Goal: Check status: Check status

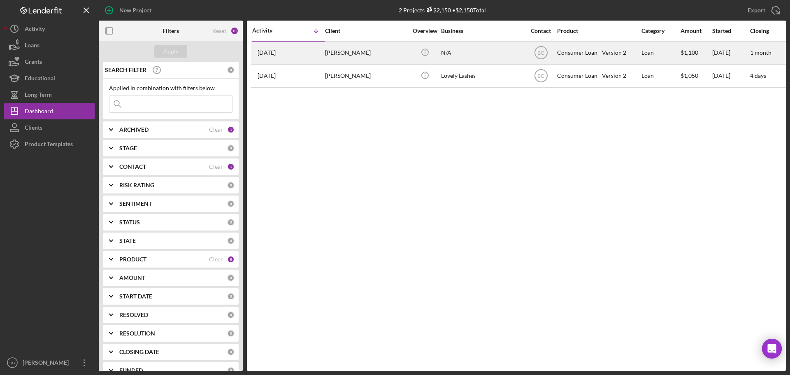
click at [347, 55] on div "[PERSON_NAME]" at bounding box center [366, 53] width 82 height 22
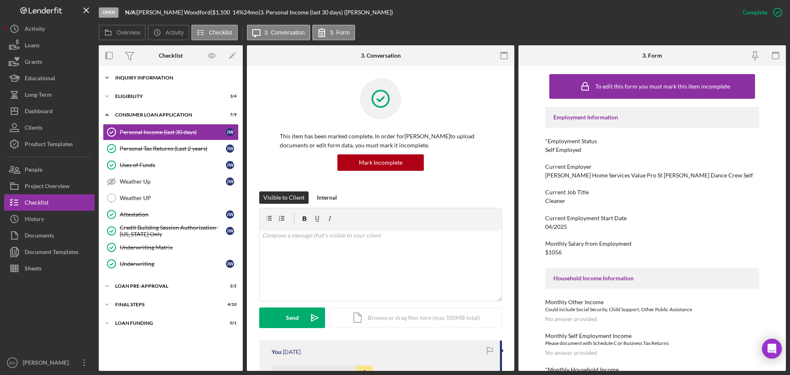
click at [145, 82] on div "Icon/Expander Inquiry Information 2 / 8" at bounding box center [171, 78] width 144 height 16
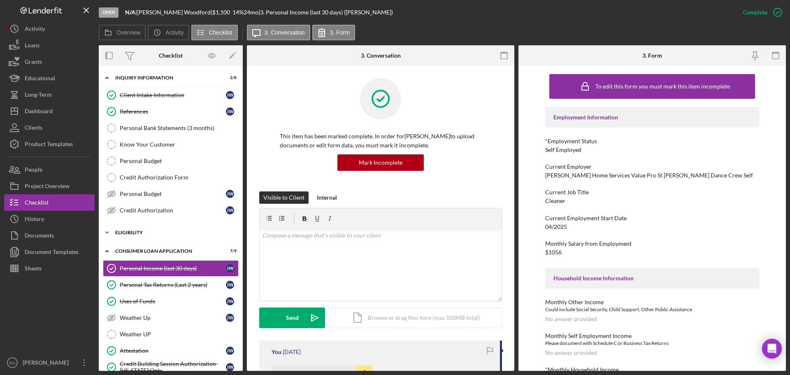
click at [147, 235] on div "Eligibility" at bounding box center [173, 232] width 117 height 5
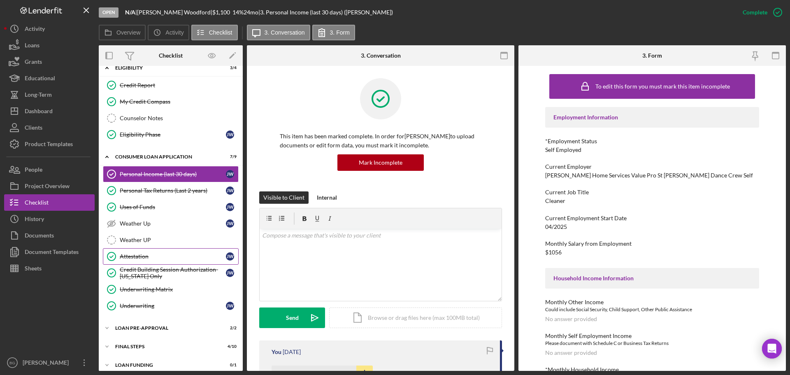
scroll to position [172, 0]
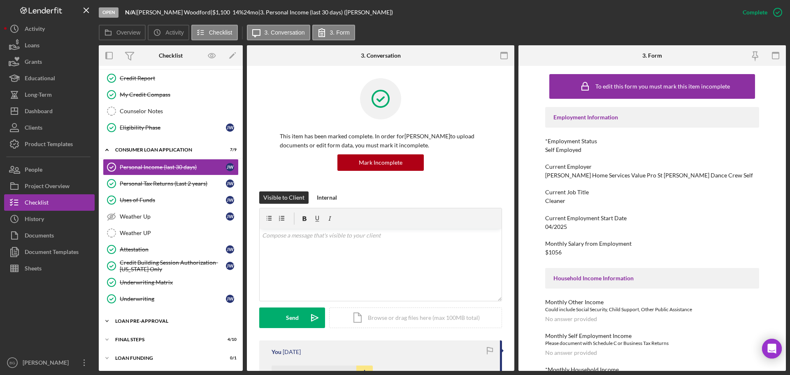
click at [155, 317] on div "Icon/Expander Loan Pre-Approval 2 / 2" at bounding box center [171, 321] width 144 height 16
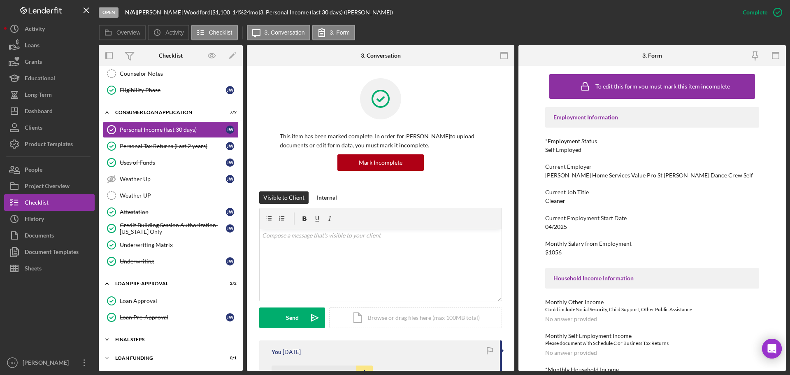
click at [162, 340] on div "FINAL STEPS" at bounding box center [173, 339] width 117 height 5
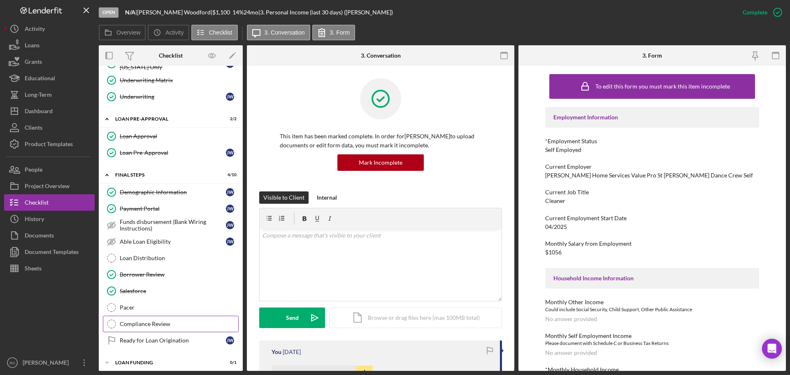
scroll to position [378, 0]
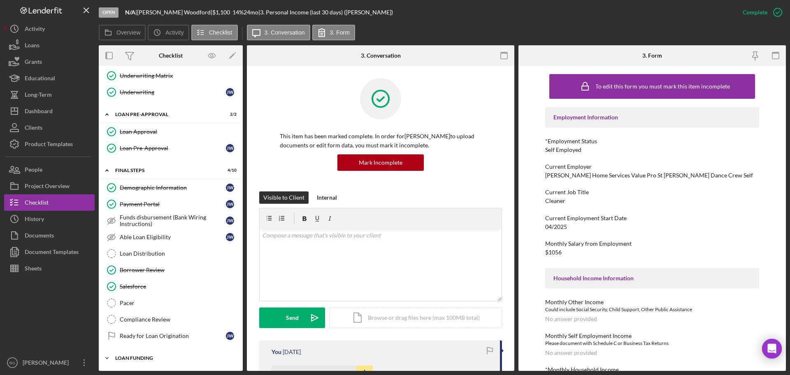
click at [154, 357] on div "Loan Funding" at bounding box center [173, 358] width 117 height 5
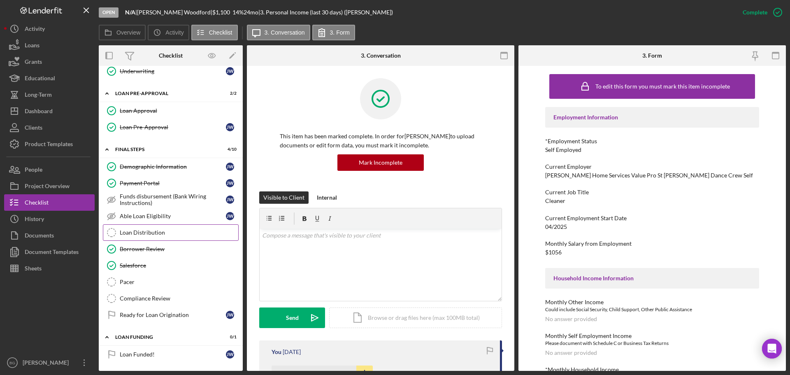
click at [152, 235] on div "Loan Distribution" at bounding box center [179, 232] width 119 height 7
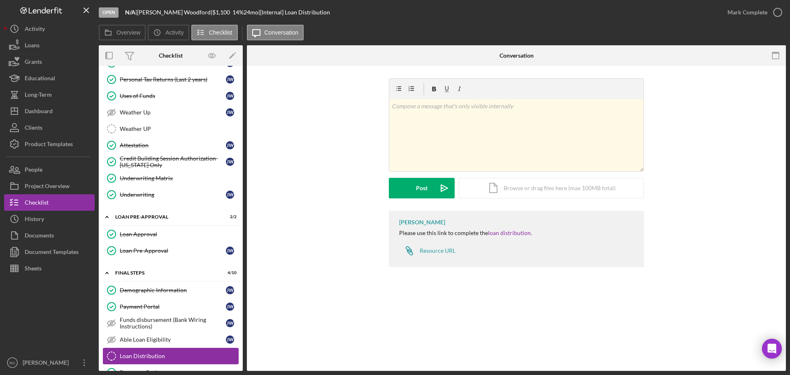
scroll to position [399, 0]
